Goal: Task Accomplishment & Management: Manage account settings

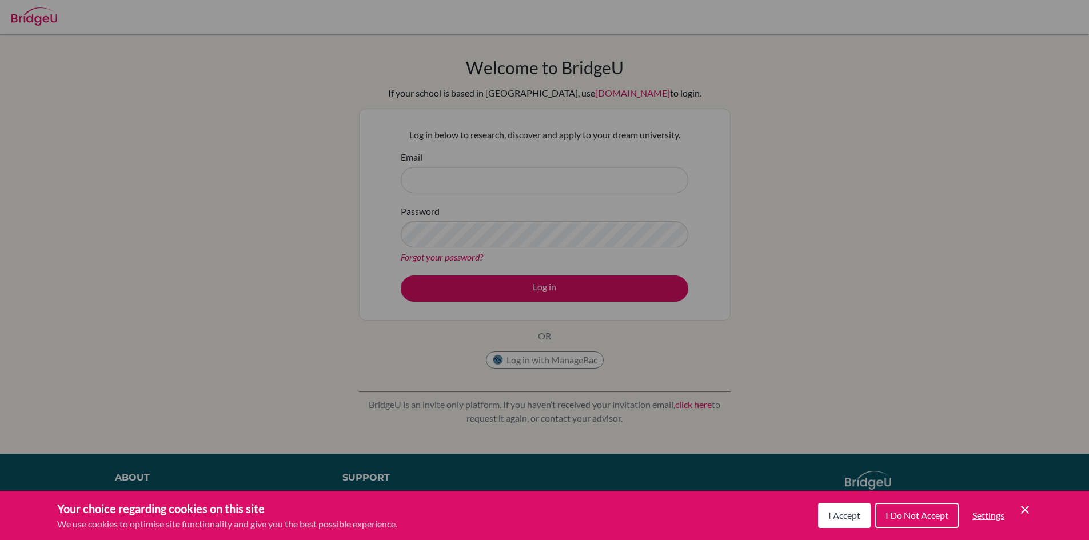
drag, startPoint x: 825, startPoint y: 525, endPoint x: 833, endPoint y: 511, distance: 15.9
click at [825, 521] on button "I Accept" at bounding box center [844, 515] width 53 height 25
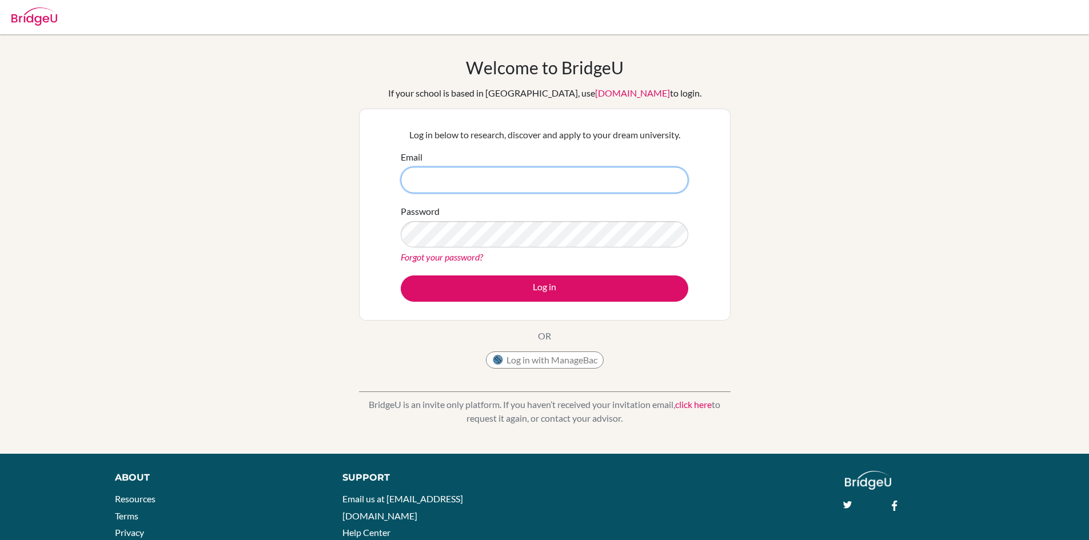
click at [461, 175] on input "Email" at bounding box center [545, 180] width 288 height 26
click at [401, 276] on button "Log in" at bounding box center [545, 289] width 288 height 26
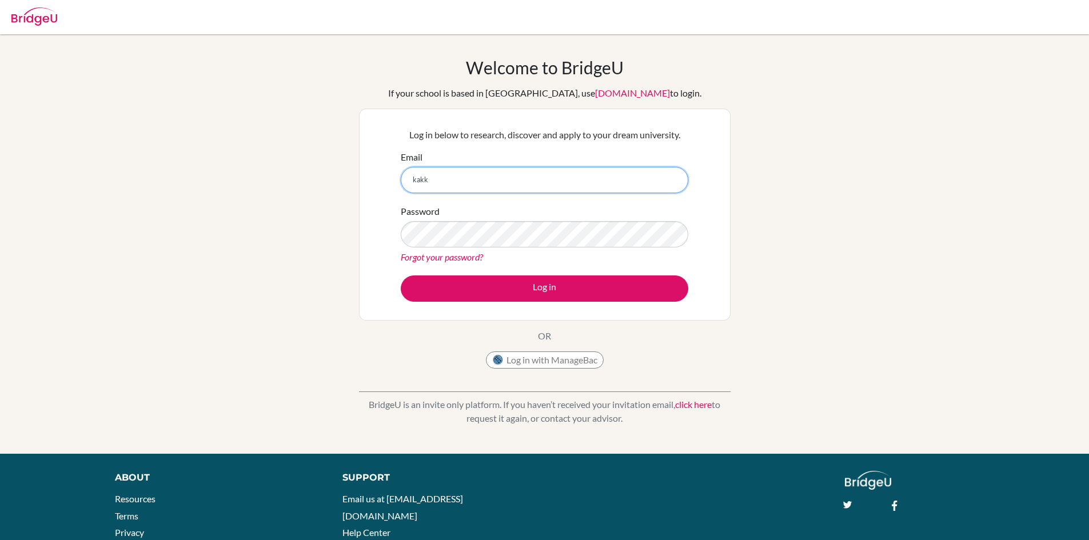
click at [401, 276] on button "Log in" at bounding box center [545, 289] width 288 height 26
type input "k"
type input "[EMAIL_ADDRESS][DOMAIN_NAME]"
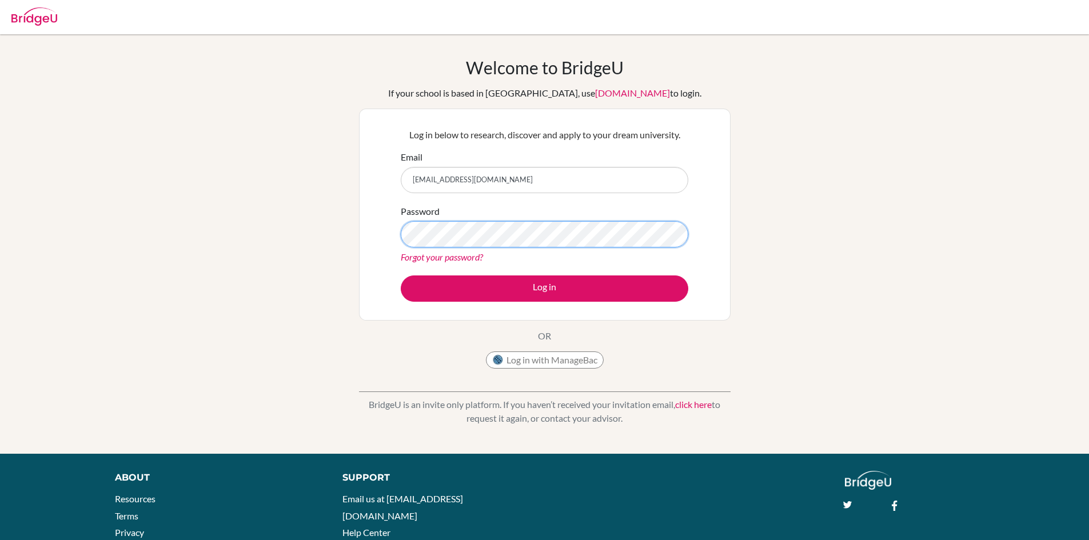
click at [401, 276] on button "Log in" at bounding box center [545, 289] width 288 height 26
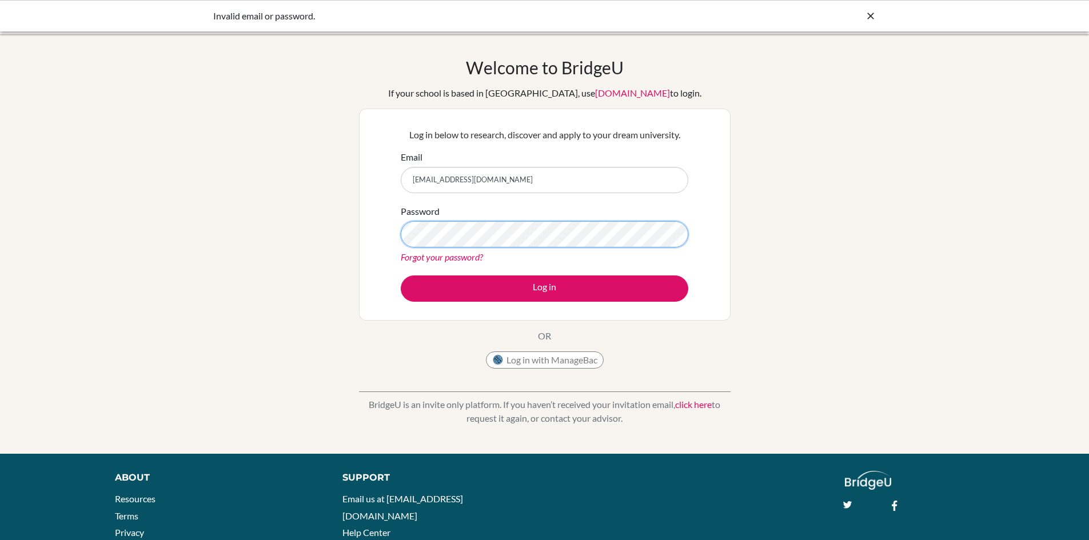
click at [401, 276] on button "Log in" at bounding box center [545, 289] width 288 height 26
click at [285, 177] on div "Welcome to [GEOGRAPHIC_DATA] If your school is based in [GEOGRAPHIC_DATA], use …" at bounding box center [544, 244] width 1089 height 374
drag, startPoint x: 247, startPoint y: 185, endPoint x: 198, endPoint y: 186, distance: 49.2
click at [198, 186] on div "Welcome to BridgeU If your school is based in China, use app.bridge-u.com.cn to…" at bounding box center [544, 244] width 1089 height 374
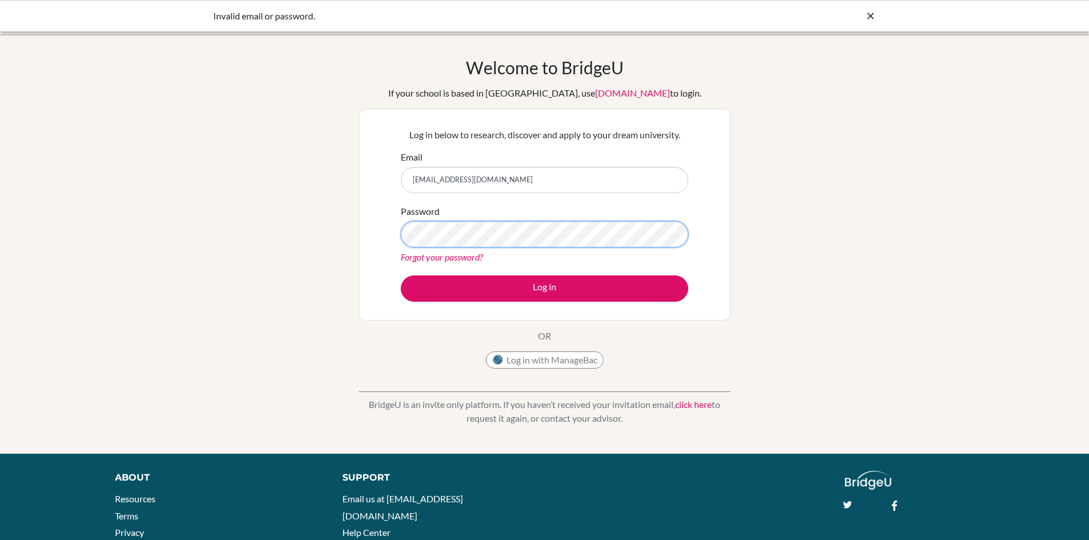
click at [401, 276] on button "Log in" at bounding box center [545, 289] width 288 height 26
drag, startPoint x: 580, startPoint y: 177, endPoint x: 206, endPoint y: 188, distance: 373.4
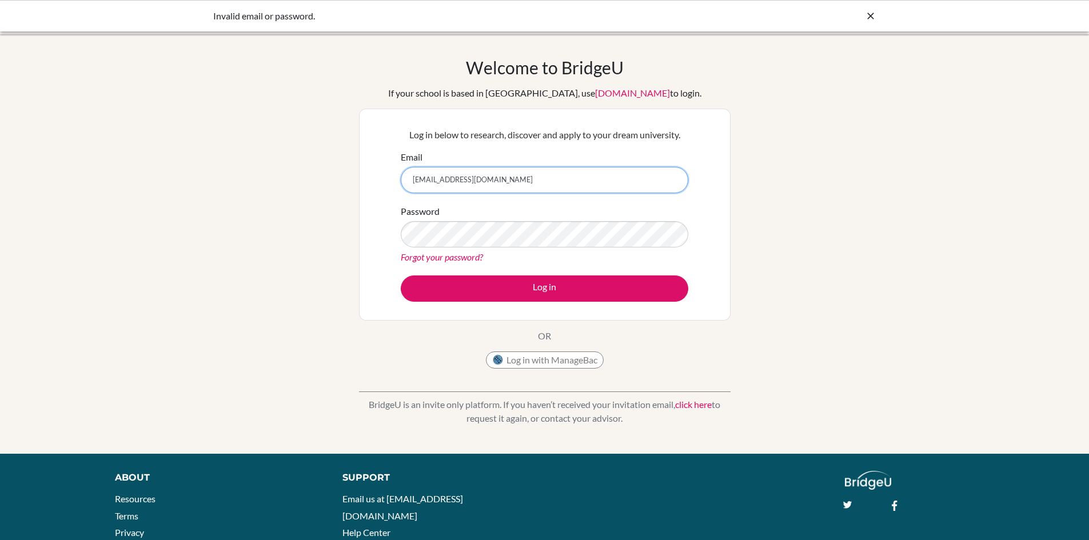
click at [206, 188] on div "Welcome to BridgeU If your school is based in China, use app.bridge-u.com.cn to…" at bounding box center [544, 244] width 1089 height 374
click at [467, 257] on link "Forgot your password?" at bounding box center [442, 257] width 82 height 11
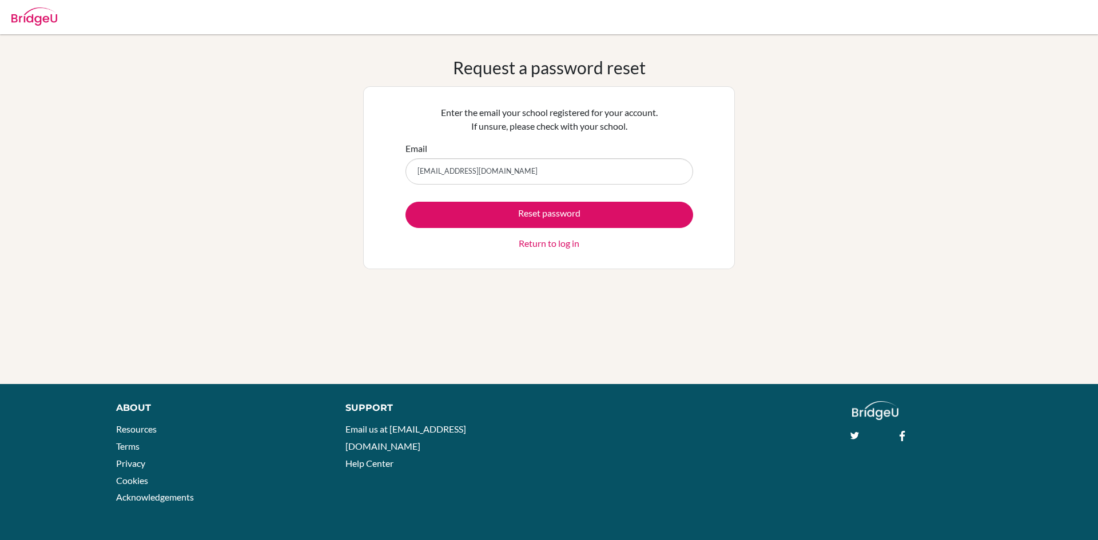
click at [457, 172] on input "shivank8571@vivekhighschool.onmicrosoft.com" at bounding box center [549, 171] width 288 height 26
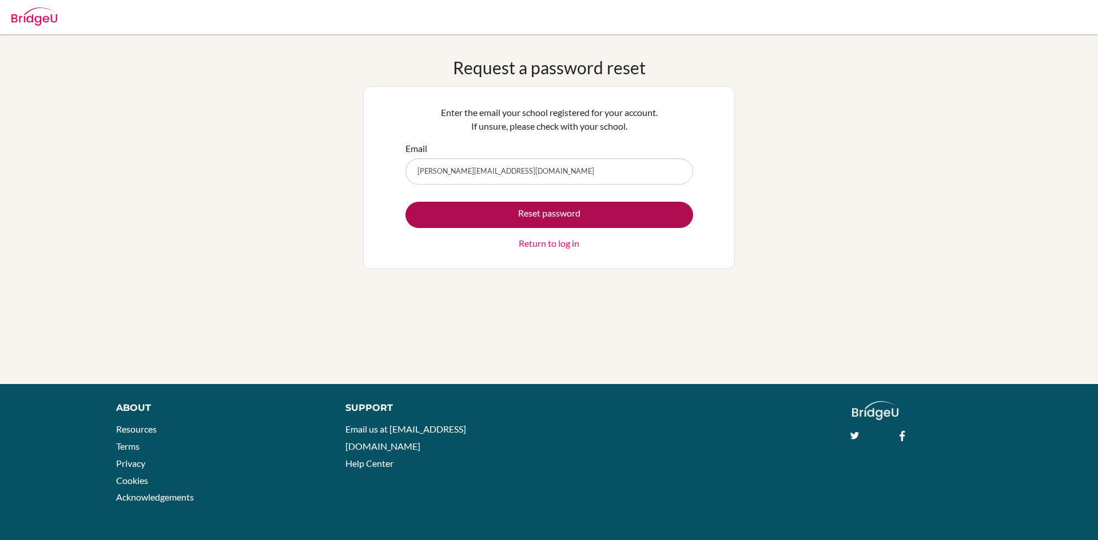
type input "[PERSON_NAME][EMAIL_ADDRESS][DOMAIN_NAME]"
click at [501, 217] on button "Reset password" at bounding box center [549, 215] width 288 height 26
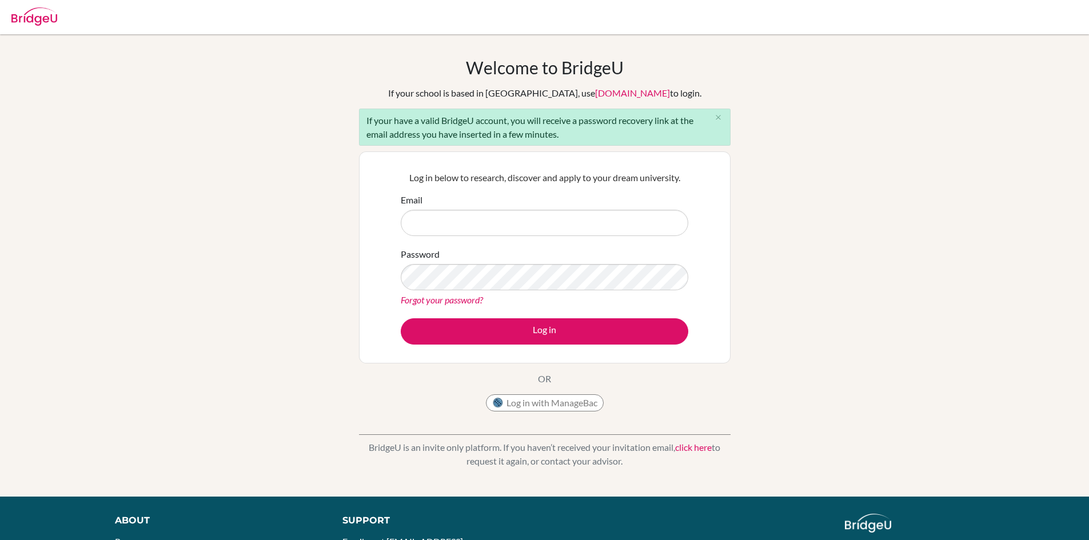
click at [448, 297] on link "Forgot your password?" at bounding box center [442, 299] width 82 height 11
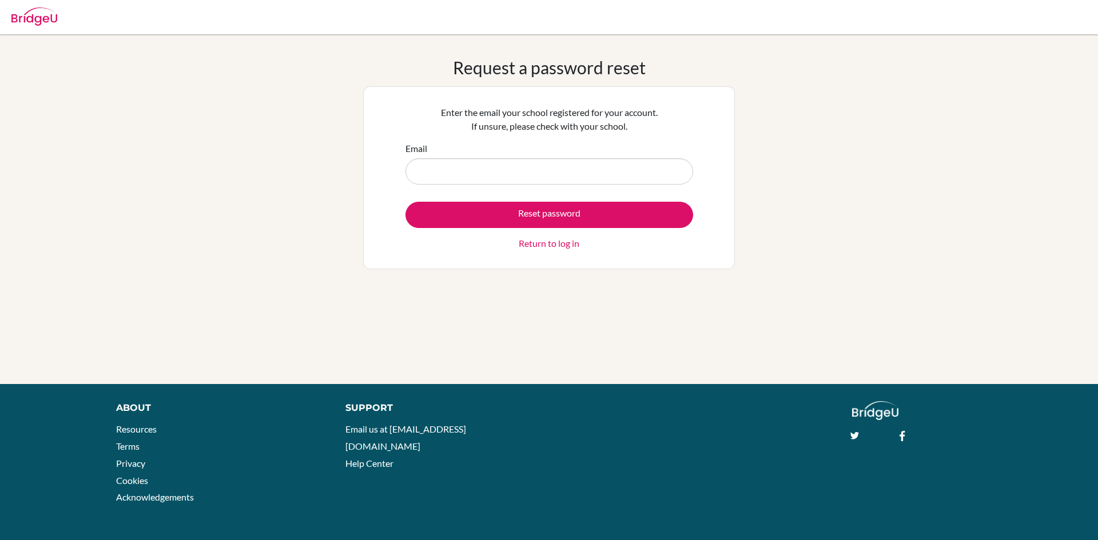
click at [452, 171] on input "Email" at bounding box center [549, 171] width 288 height 26
type input "shivank@vivekhighschool.onmicrosoft.com"
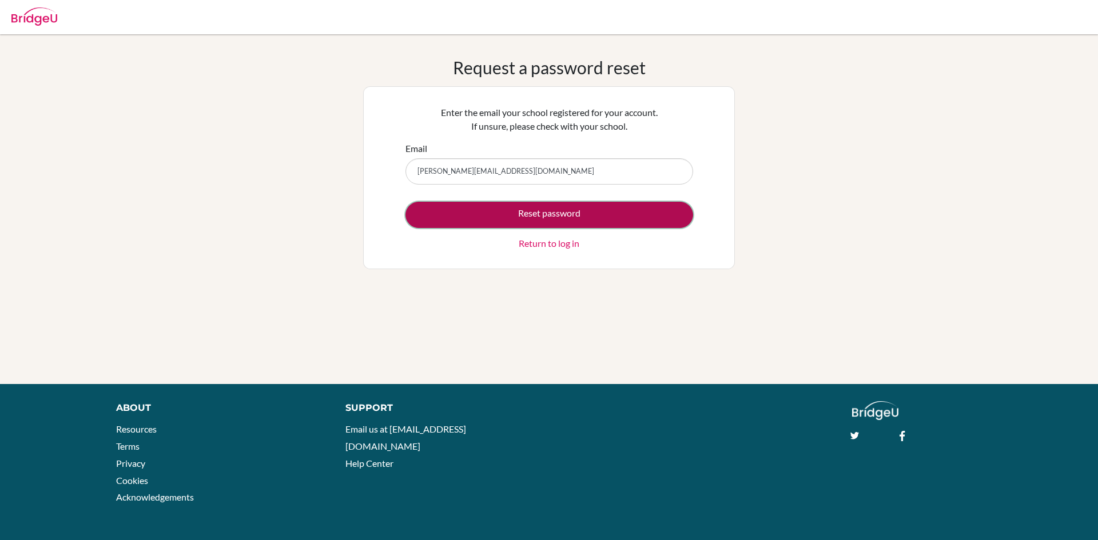
click at [501, 217] on button "Reset password" at bounding box center [549, 215] width 288 height 26
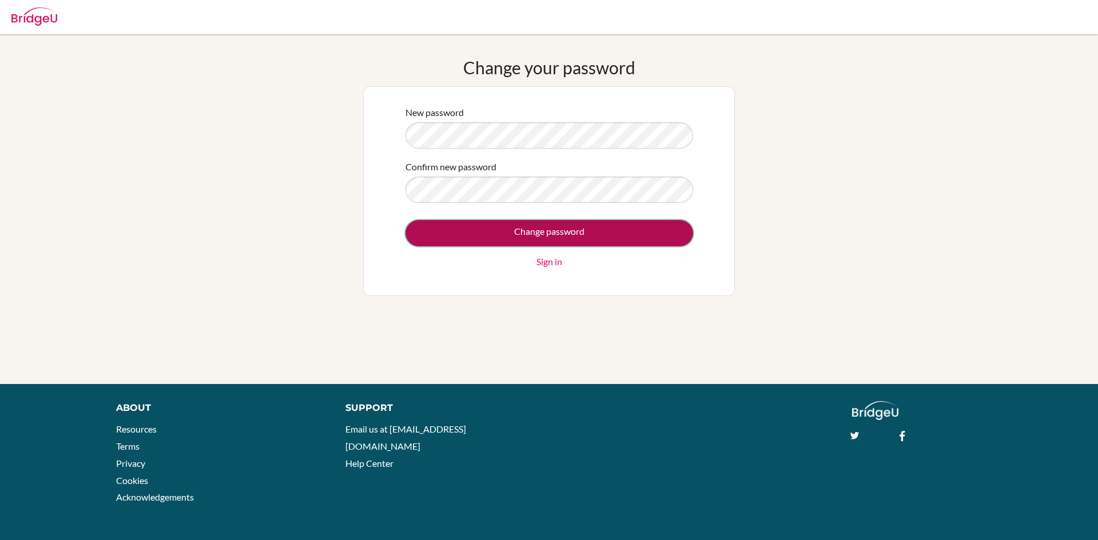
click at [598, 229] on input "Change password" at bounding box center [549, 233] width 288 height 26
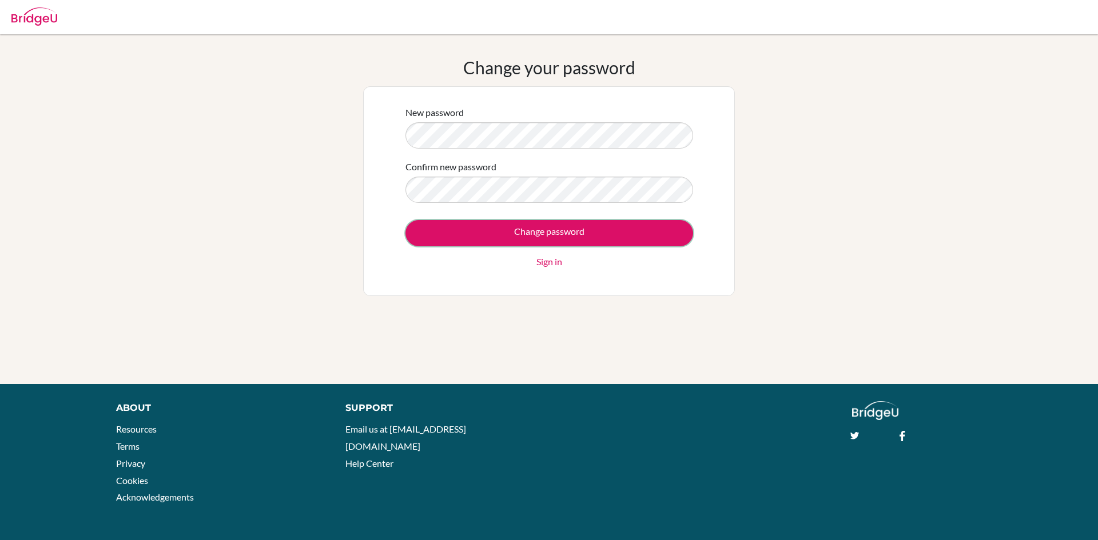
click at [574, 237] on input "Change password" at bounding box center [549, 233] width 288 height 26
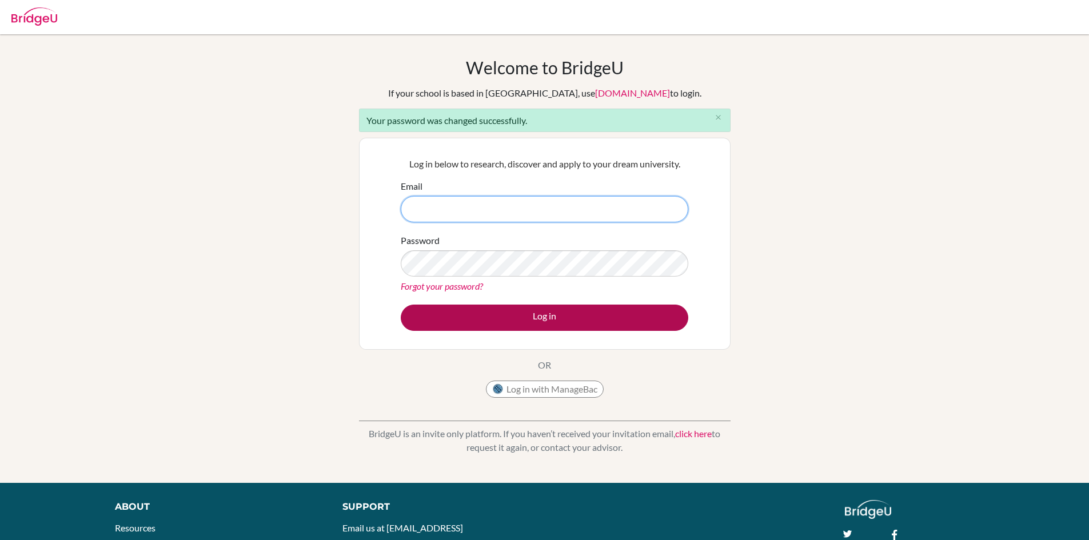
type input "[PERSON_NAME][EMAIL_ADDRESS][DOMAIN_NAME]"
click at [470, 305] on button "Log in" at bounding box center [545, 318] width 288 height 26
